Goal: Transaction & Acquisition: Purchase product/service

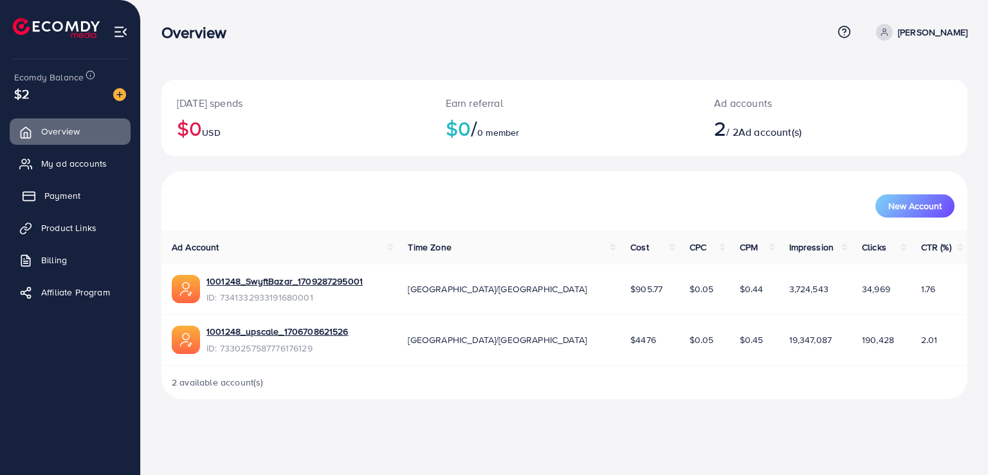
click at [63, 192] on span "Payment" at bounding box center [62, 195] width 36 height 13
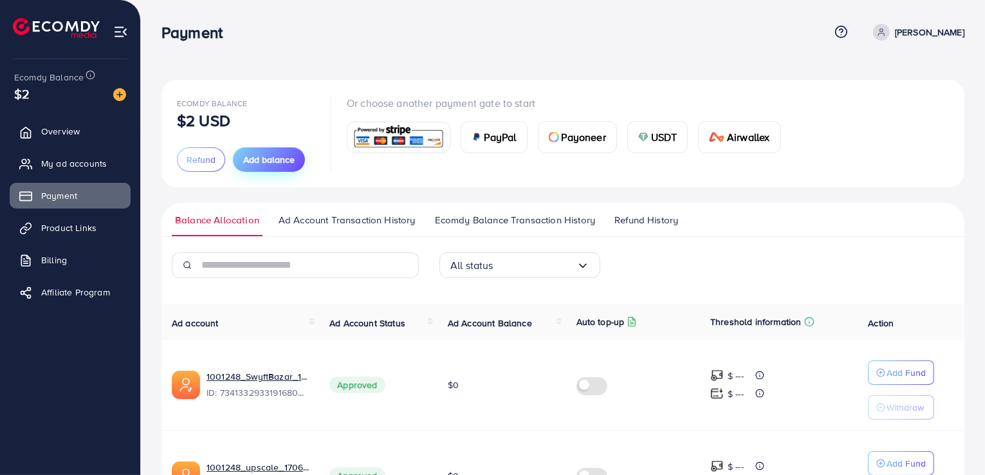
click at [251, 155] on span "Add balance" at bounding box center [268, 159] width 51 height 13
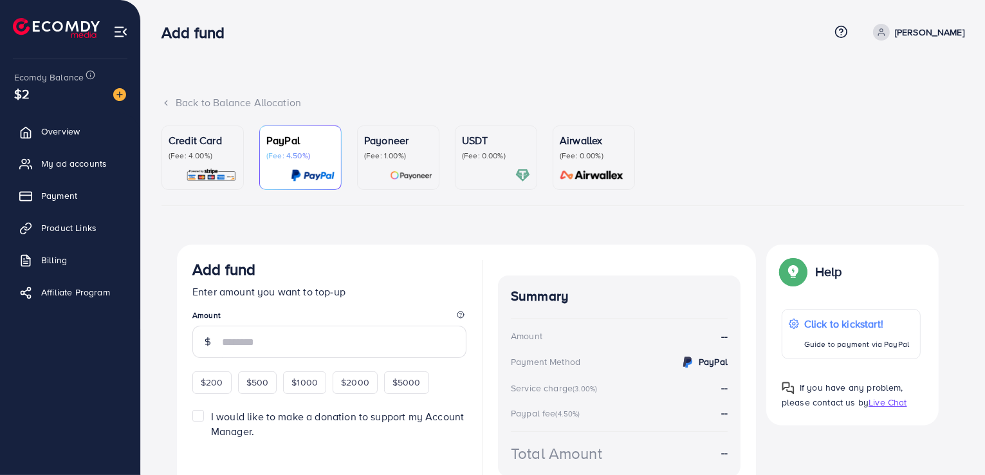
click at [507, 143] on p "USDT" at bounding box center [496, 139] width 68 height 15
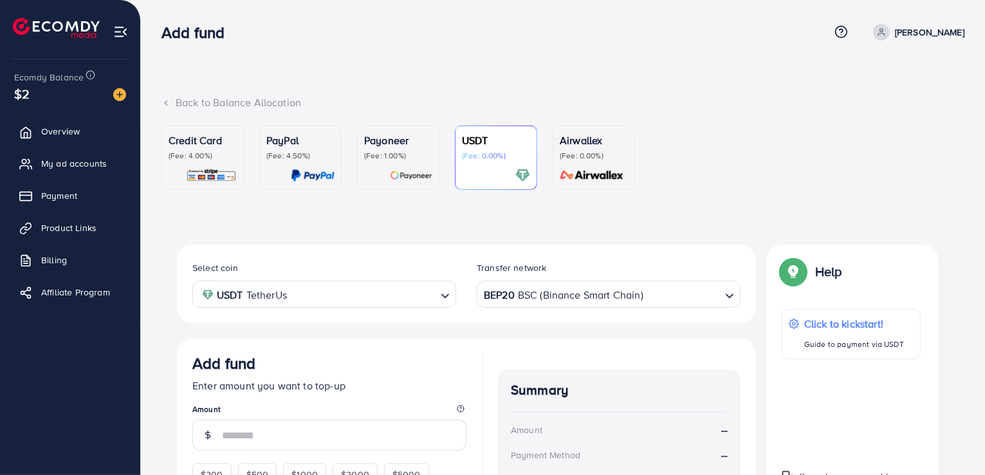
click at [715, 292] on input "Search for option" at bounding box center [681, 294] width 75 height 20
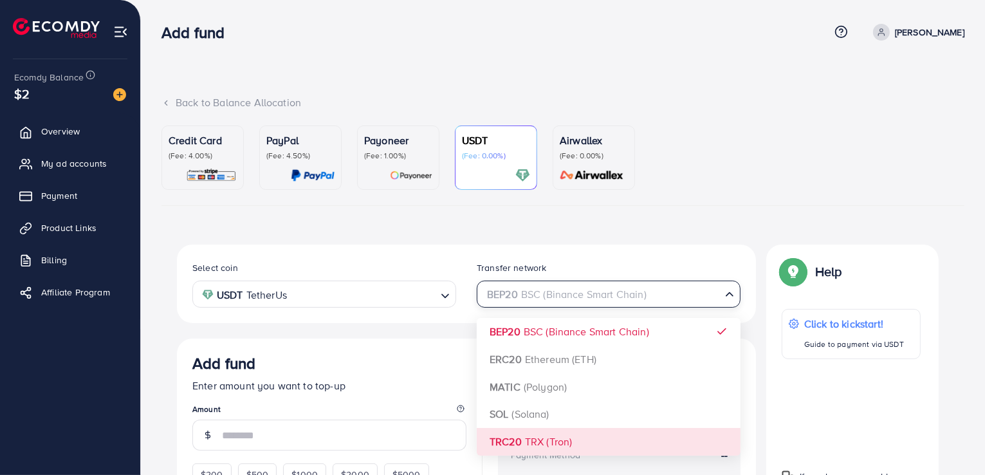
click at [575, 444] on div "Select coin USDT TetherUs Loading... Transfer network BEP20 BSC (Binance Smart …" at bounding box center [466, 447] width 579 height 406
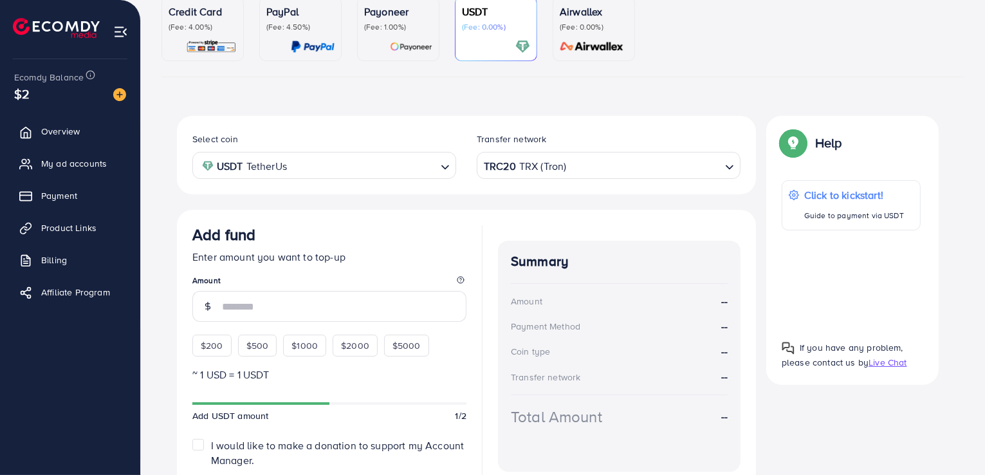
scroll to position [193, 0]
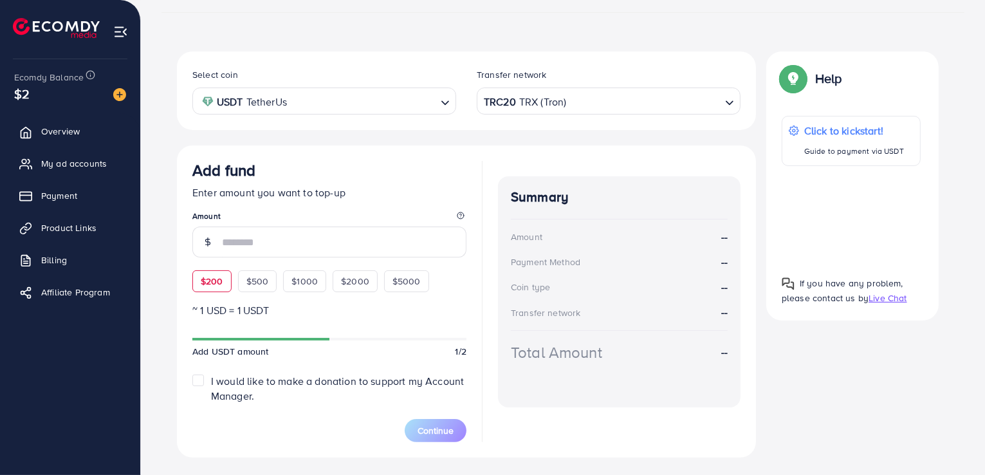
click at [216, 275] on span "$200" at bounding box center [212, 281] width 23 height 13
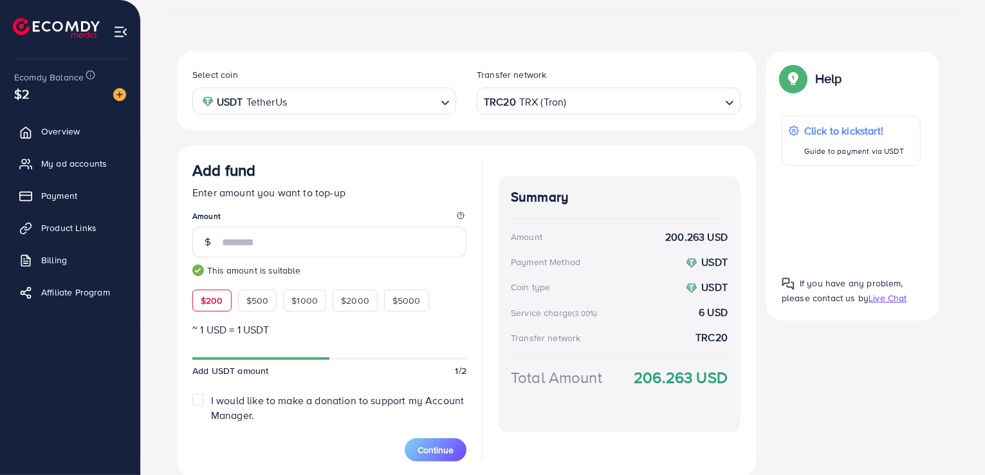
click at [635, 103] on input "Search for option" at bounding box center [643, 101] width 152 height 20
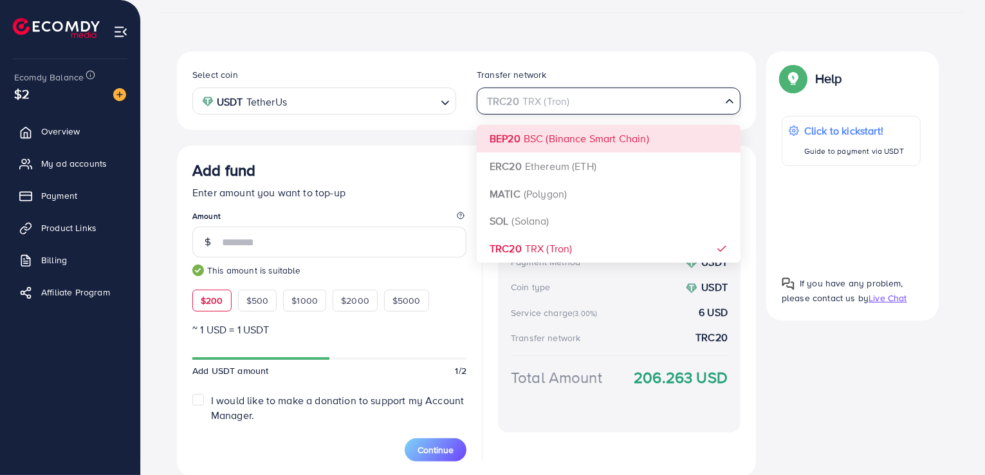
click at [604, 136] on div "Select coin USDT TetherUs Loading... Transfer network TRC20 TRX (Tron) Loading.…" at bounding box center [466, 263] width 579 height 425
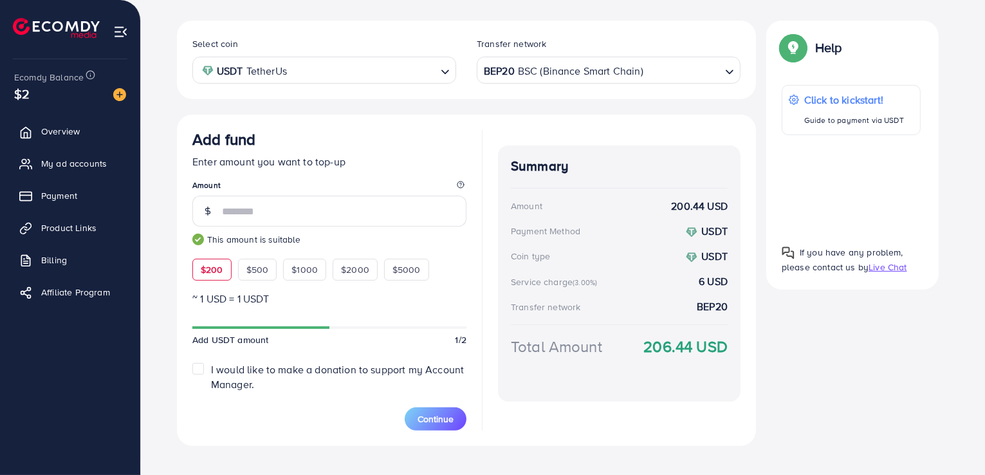
scroll to position [241, 0]
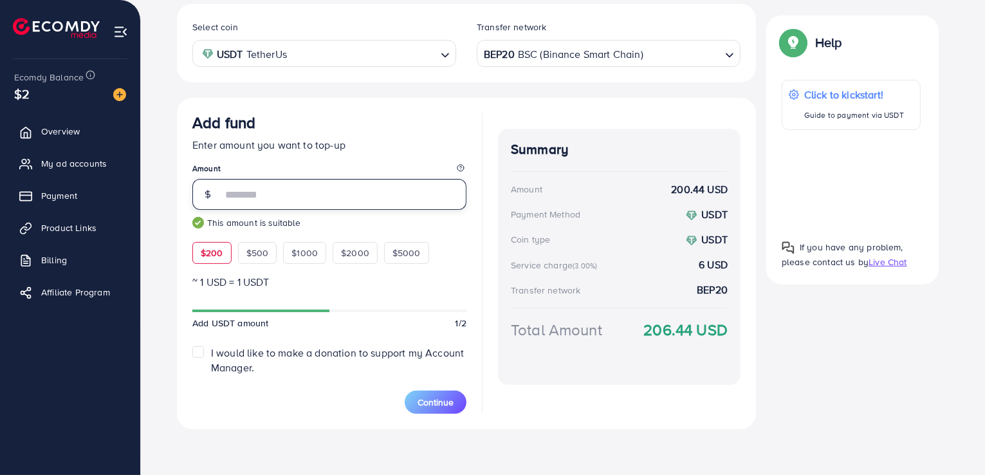
click at [259, 189] on input "***" at bounding box center [344, 194] width 244 height 31
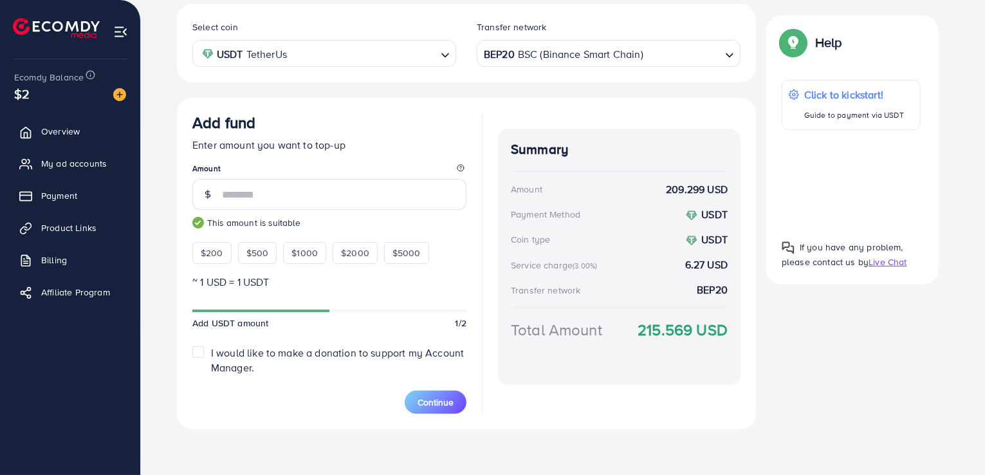
click at [559, 58] on div "BEP20 BSC (Binance Smart Chain)" at bounding box center [601, 52] width 240 height 23
click at [854, 179] on div at bounding box center [850, 179] width 139 height 78
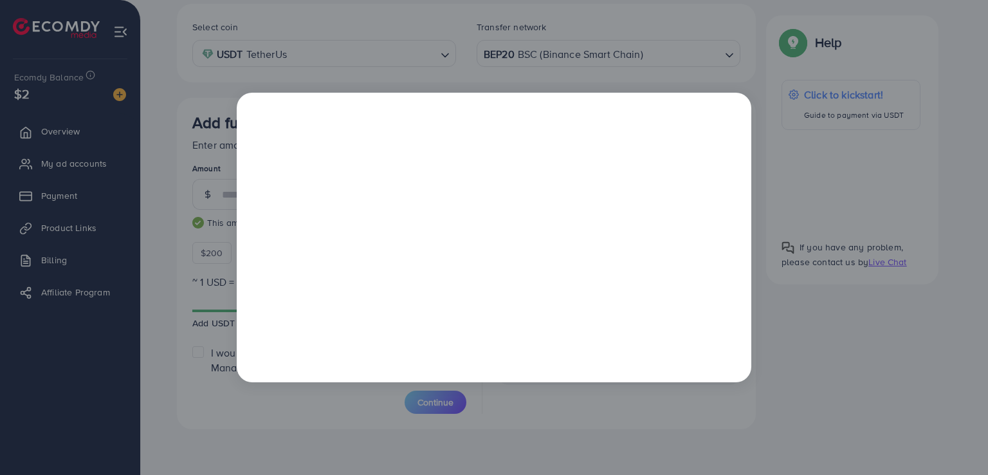
click at [807, 329] on div at bounding box center [494, 237] width 988 height 475
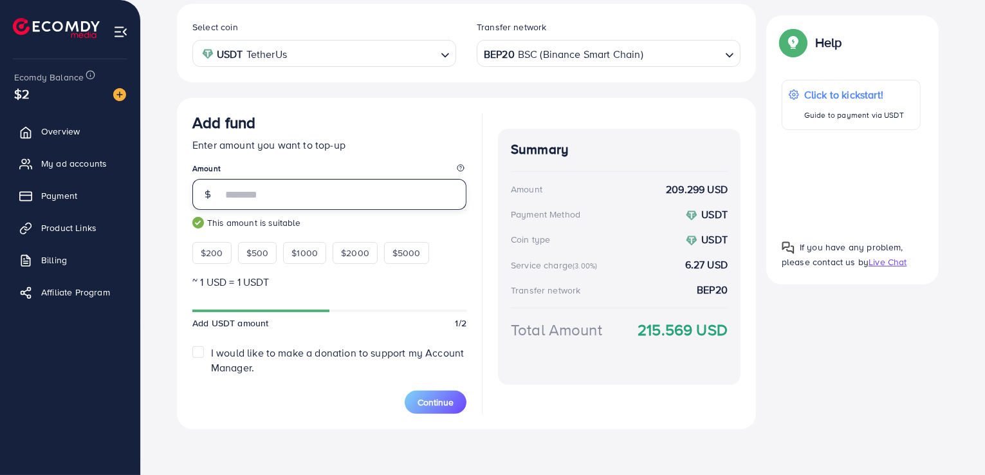
click at [291, 194] on input "***" at bounding box center [344, 194] width 244 height 31
type input "***"
click at [439, 404] on span "Continue" at bounding box center [435, 402] width 36 height 13
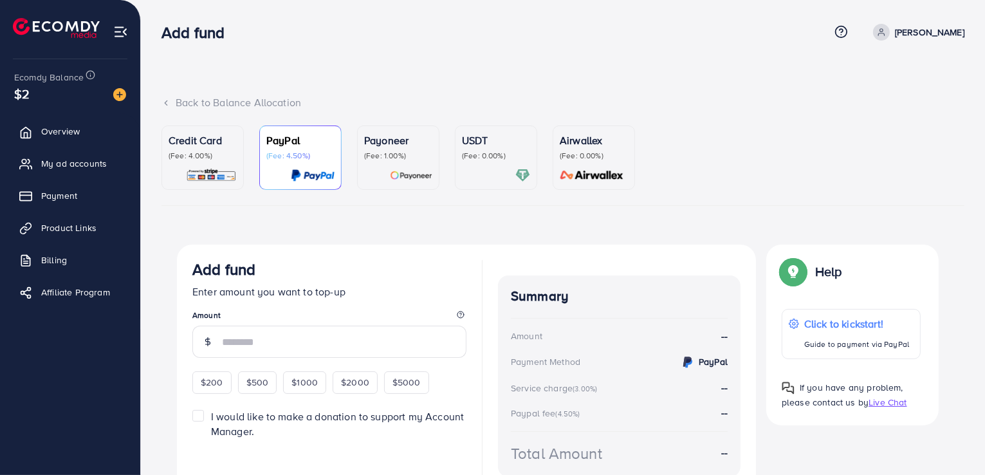
click at [464, 168] on div at bounding box center [496, 175] width 68 height 15
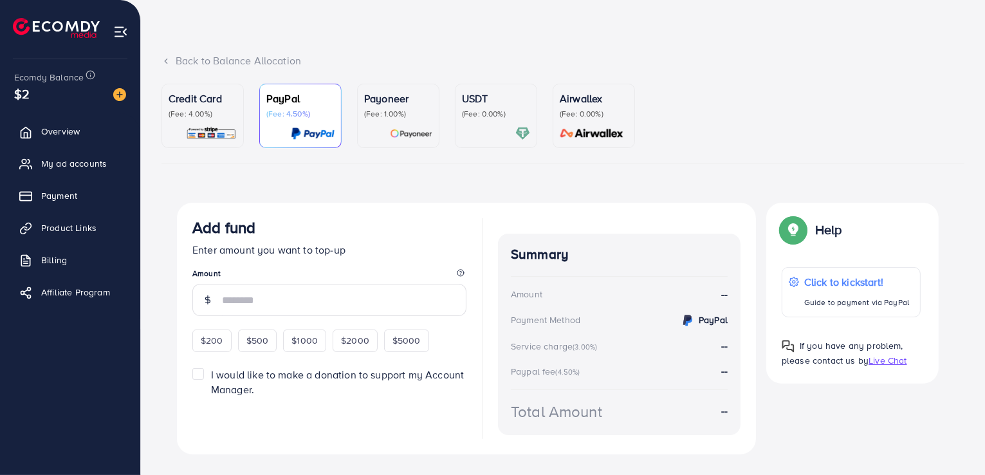
scroll to position [67, 0]
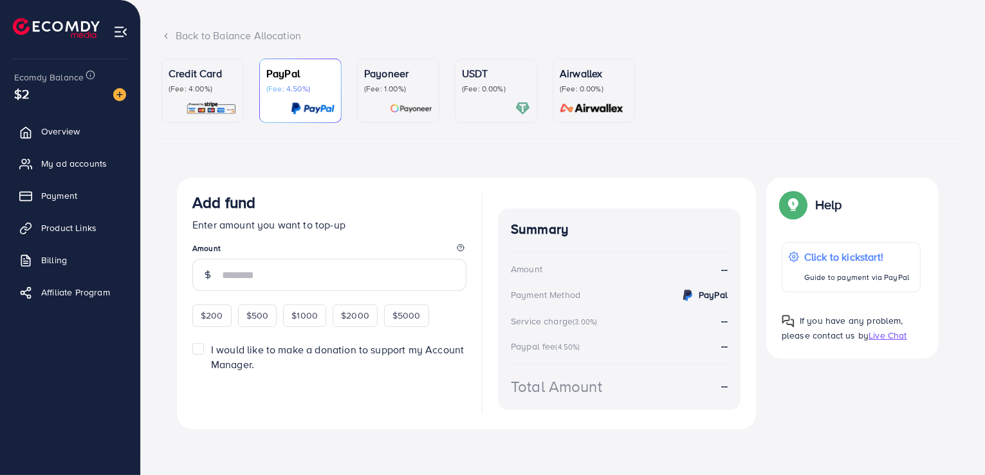
click at [480, 98] on div "USDT (Fee: 0.00%)" at bounding box center [496, 91] width 68 height 50
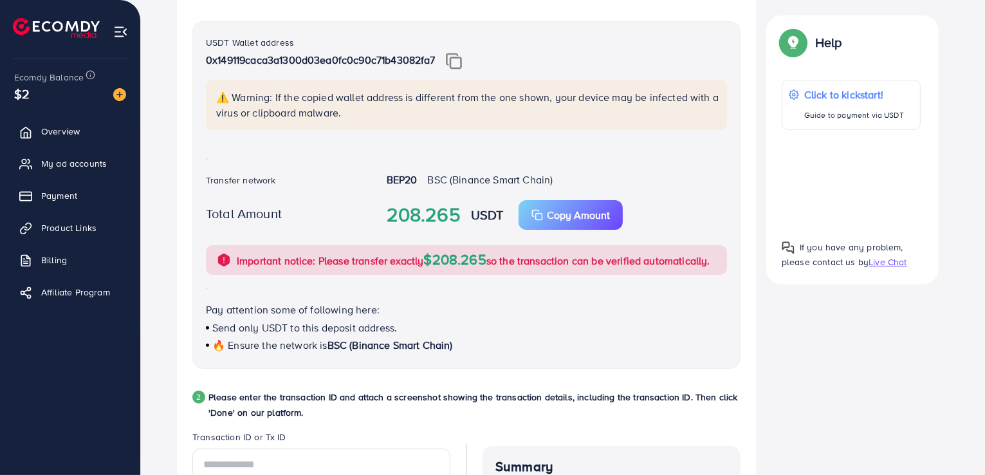
scroll to position [196, 0]
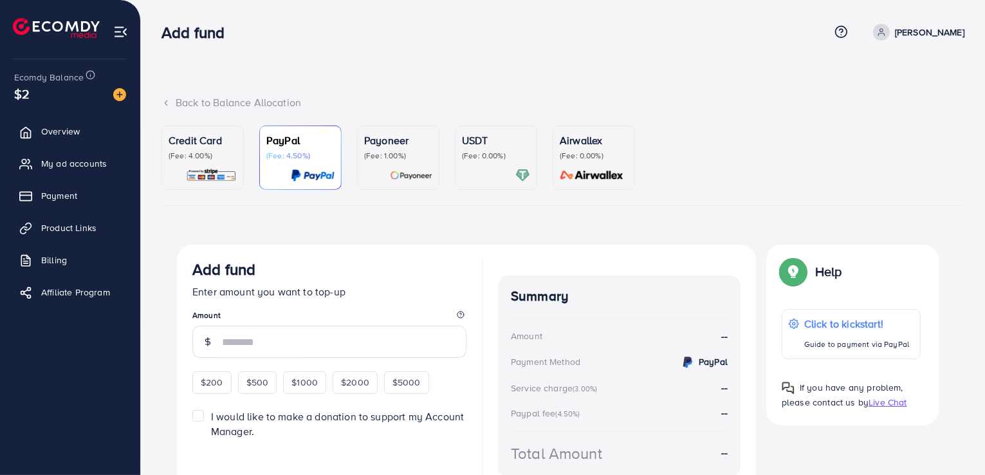
click at [210, 383] on span "$200" at bounding box center [212, 382] width 23 height 13
type input "***"
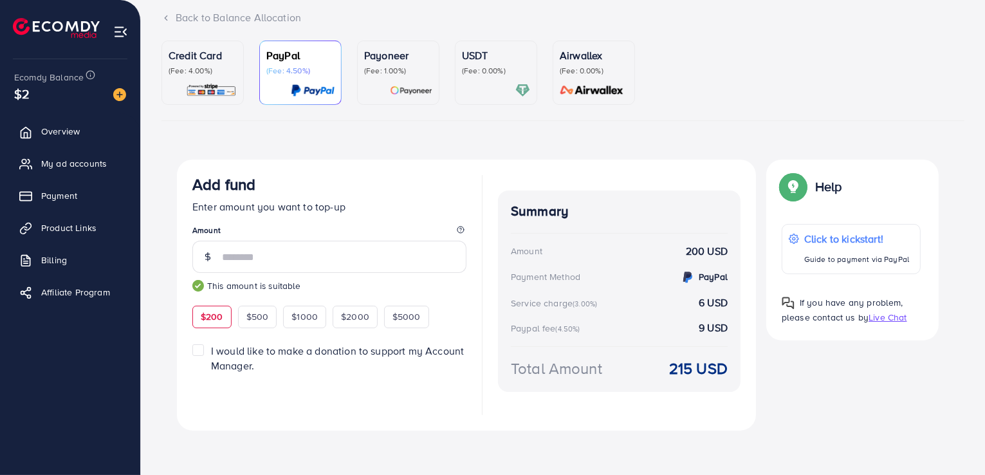
scroll to position [86, 0]
click at [473, 83] on div at bounding box center [496, 89] width 68 height 15
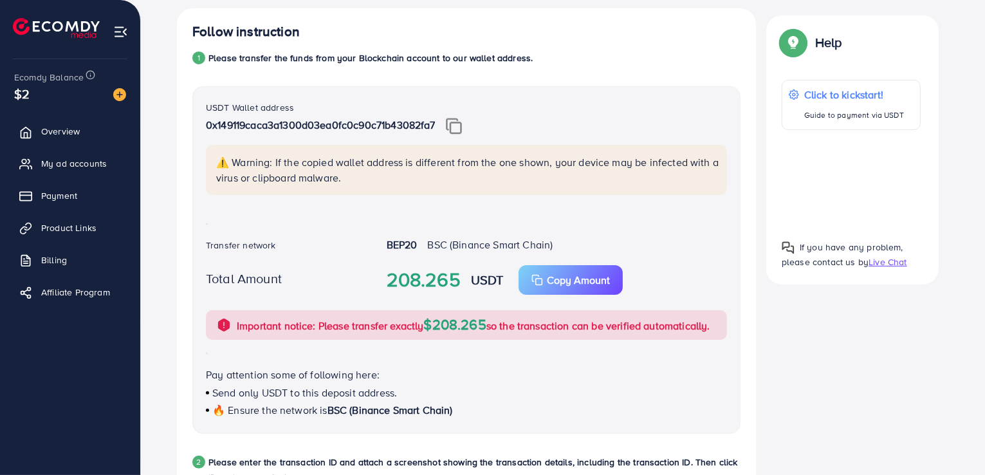
scroll to position [215, 0]
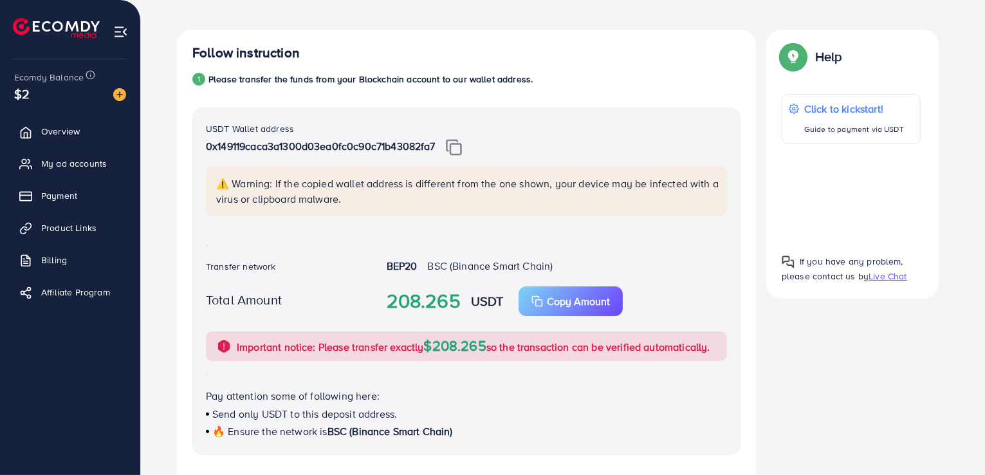
click at [396, 262] on strong "BEP20" at bounding box center [402, 266] width 31 height 14
